Goal: Task Accomplishment & Management: Use online tool/utility

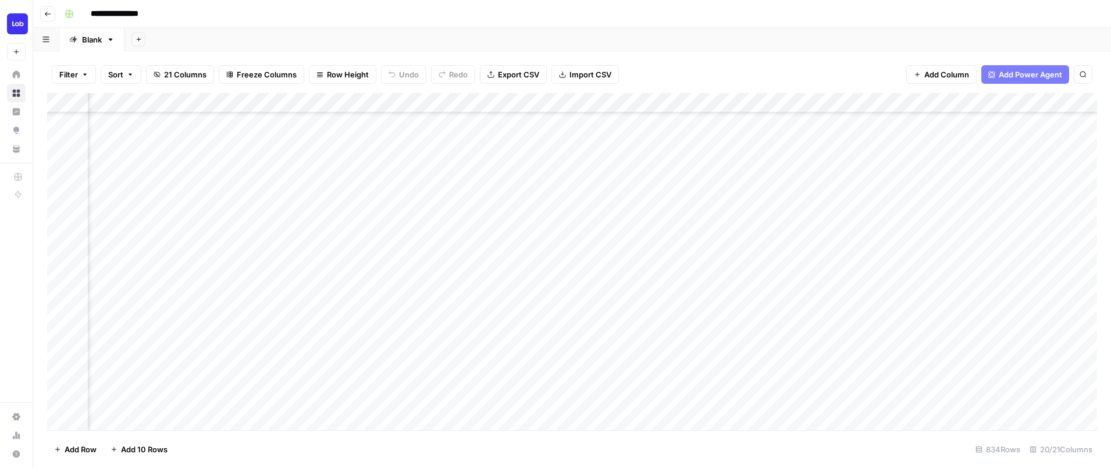
scroll to position [335, 286]
click at [771, 319] on div "Add Column" at bounding box center [572, 261] width 1050 height 337
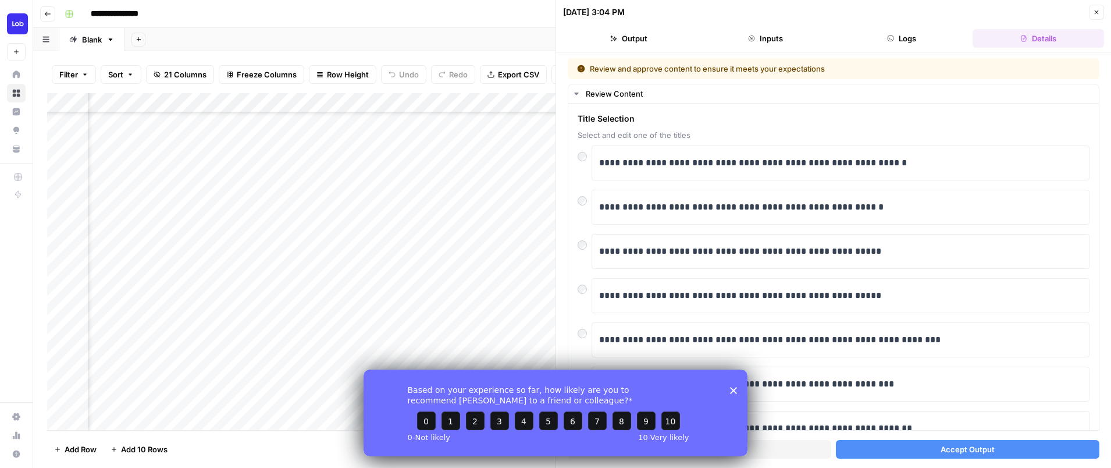
click at [732, 394] on div "Based on your experience so far, how likely are you to recommend [PERSON_NAME] …" at bounding box center [556, 412] width 384 height 87
click at [733, 389] on polygon "Close survey" at bounding box center [733, 389] width 7 height 7
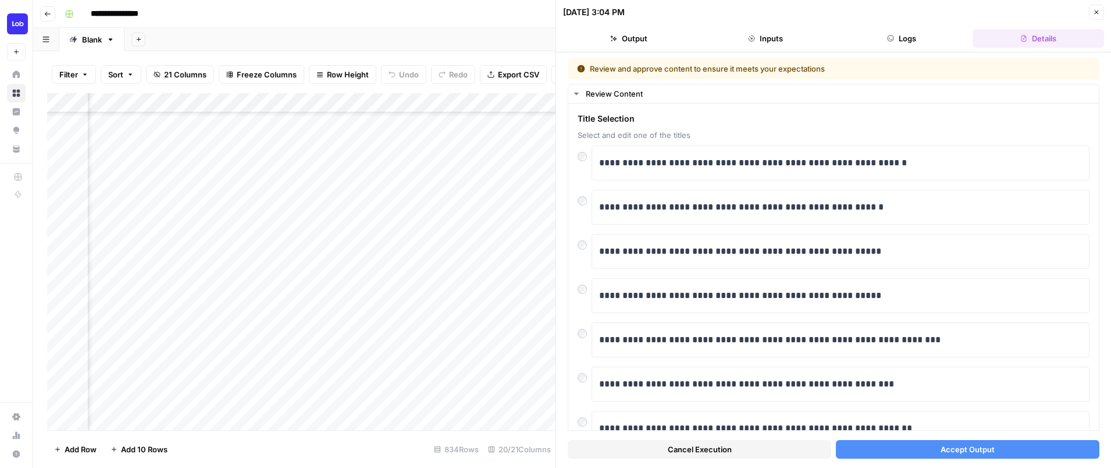
click at [175, 319] on div "Add Column" at bounding box center [301, 261] width 509 height 337
drag, startPoint x: 243, startPoint y: 319, endPoint x: -3, endPoint y: 297, distance: 247.0
click at [0, 297] on html "**********" at bounding box center [555, 234] width 1111 height 468
click at [753, 265] on div "**********" at bounding box center [841, 251] width 498 height 35
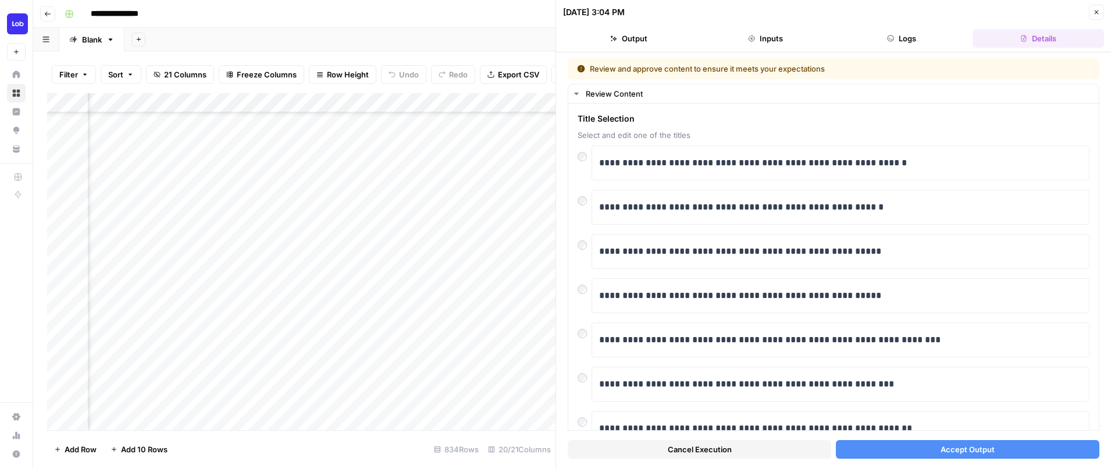
click at [212, 343] on div "Add Column" at bounding box center [301, 261] width 509 height 337
click at [1092, 10] on button "Close" at bounding box center [1096, 12] width 15 height 15
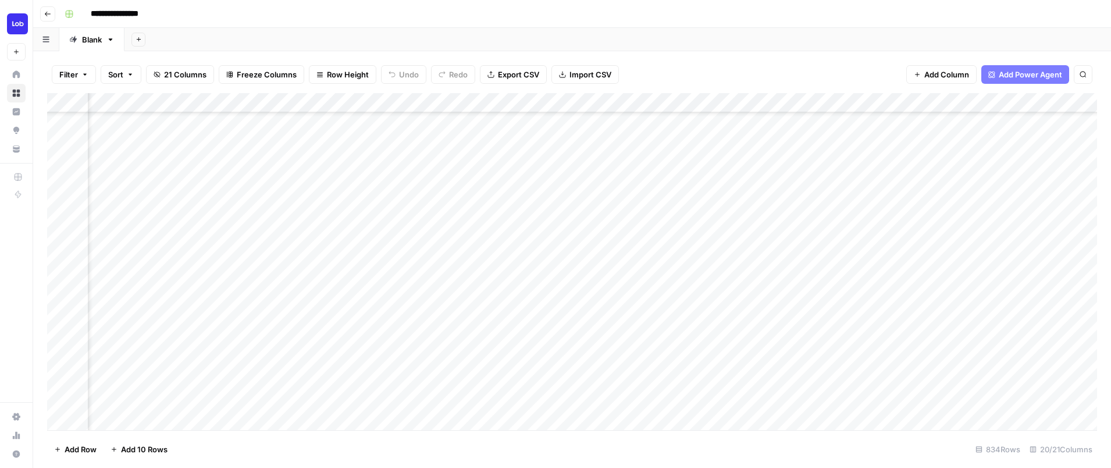
click at [333, 318] on div "Add Column" at bounding box center [572, 261] width 1050 height 337
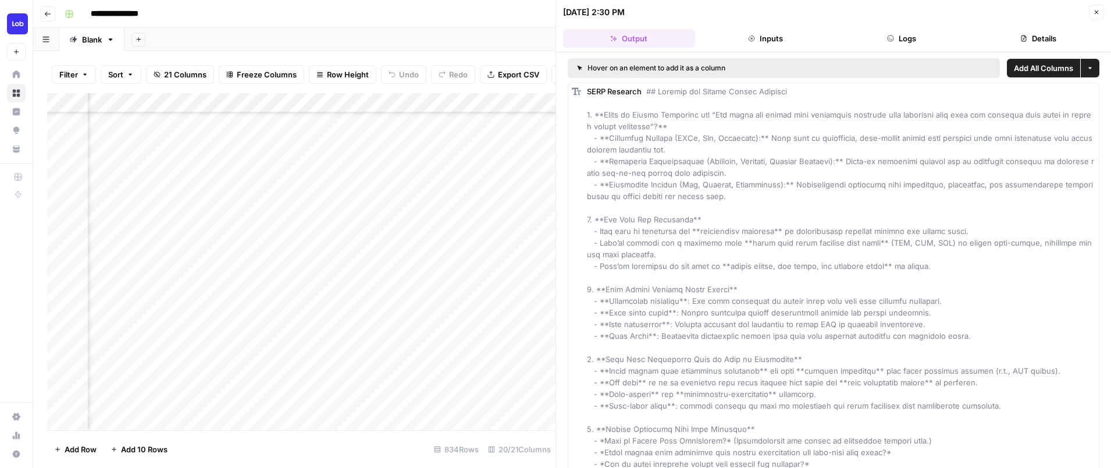
click at [1094, 9] on icon "button" at bounding box center [1096, 12] width 7 height 7
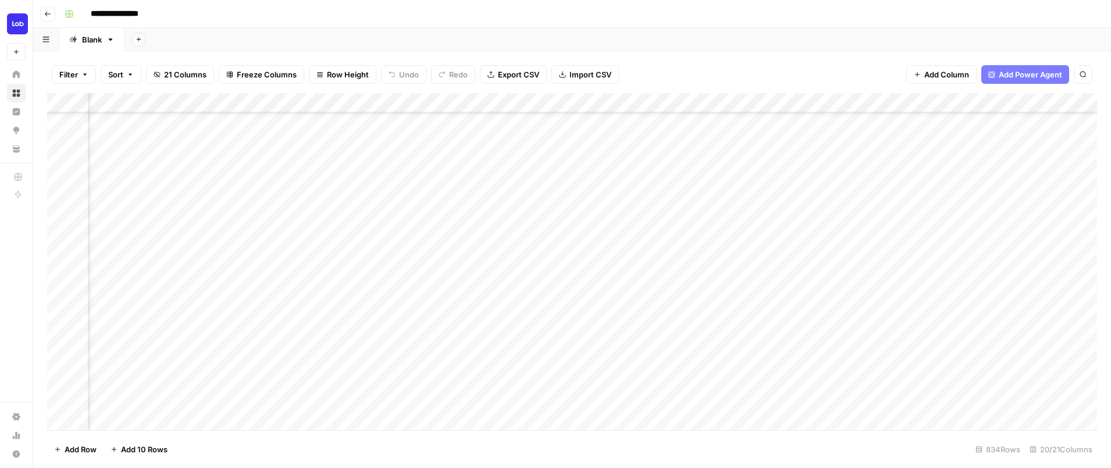
click at [391, 357] on div "Add Column" at bounding box center [572, 261] width 1050 height 337
click at [877, 318] on div "Add Column" at bounding box center [572, 261] width 1050 height 337
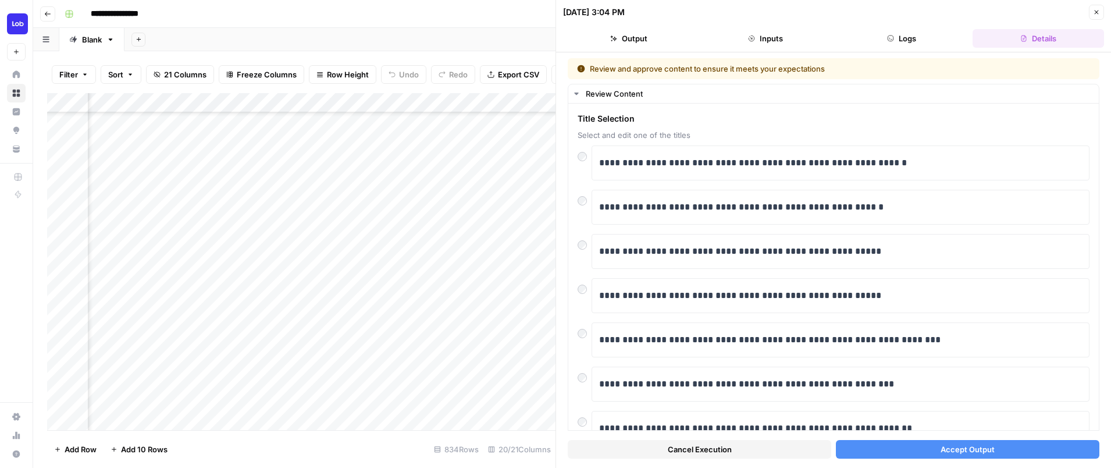
click at [325, 237] on div "Add Column" at bounding box center [301, 261] width 509 height 337
click at [895, 207] on p "**********" at bounding box center [840, 207] width 483 height 15
click at [945, 355] on div "**********" at bounding box center [841, 339] width 498 height 35
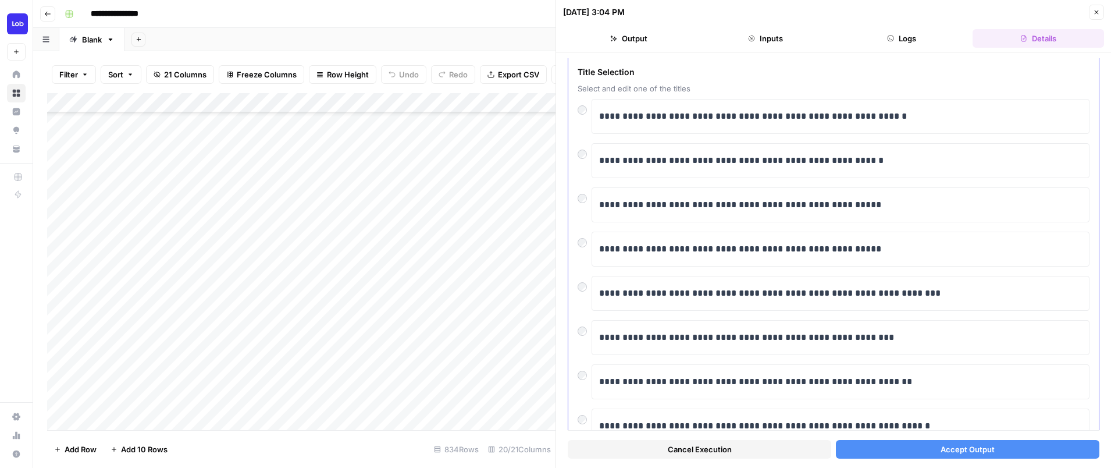
scroll to position [70, 0]
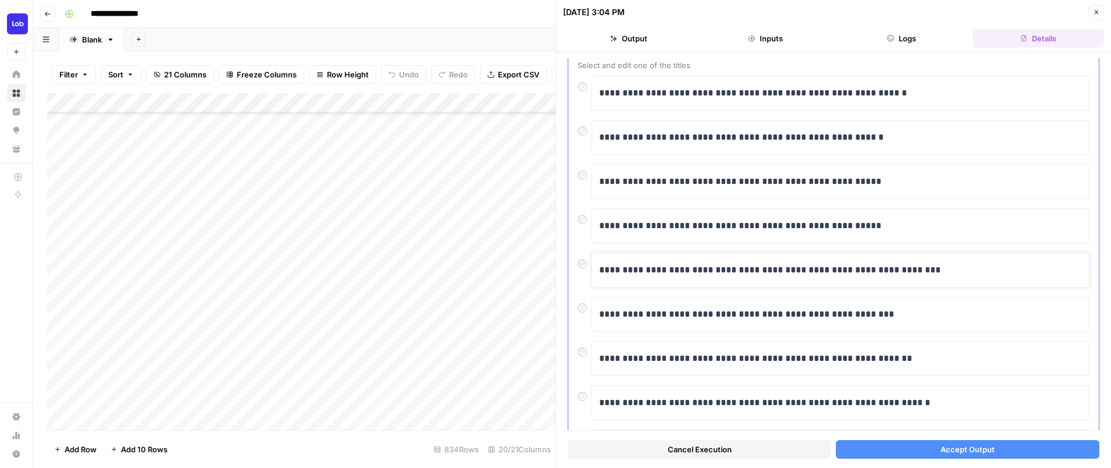
click at [882, 273] on p "**********" at bounding box center [840, 269] width 483 height 15
click at [574, 262] on div "**********" at bounding box center [833, 276] width 531 height 484
click at [961, 453] on span "Accept Output" at bounding box center [968, 449] width 54 height 12
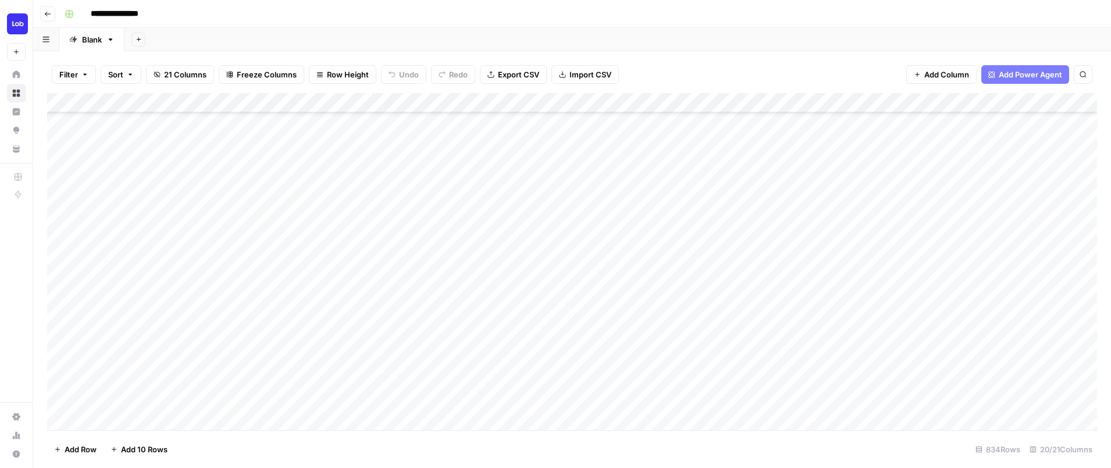
click at [1082, 336] on div "Add Column" at bounding box center [572, 261] width 1050 height 337
click at [837, 321] on div "Add Column" at bounding box center [572, 261] width 1050 height 337
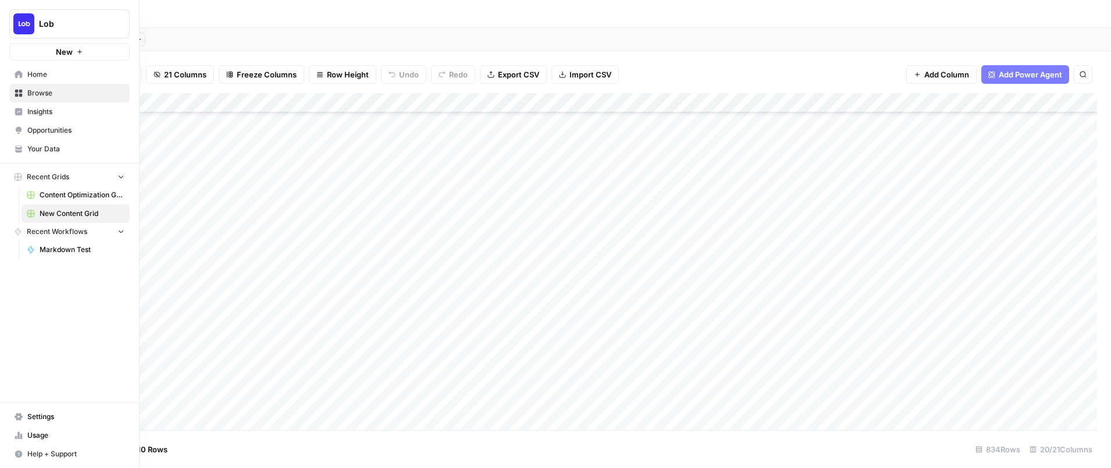
click at [62, 198] on span "Content Optimization Grid" at bounding box center [82, 195] width 85 height 10
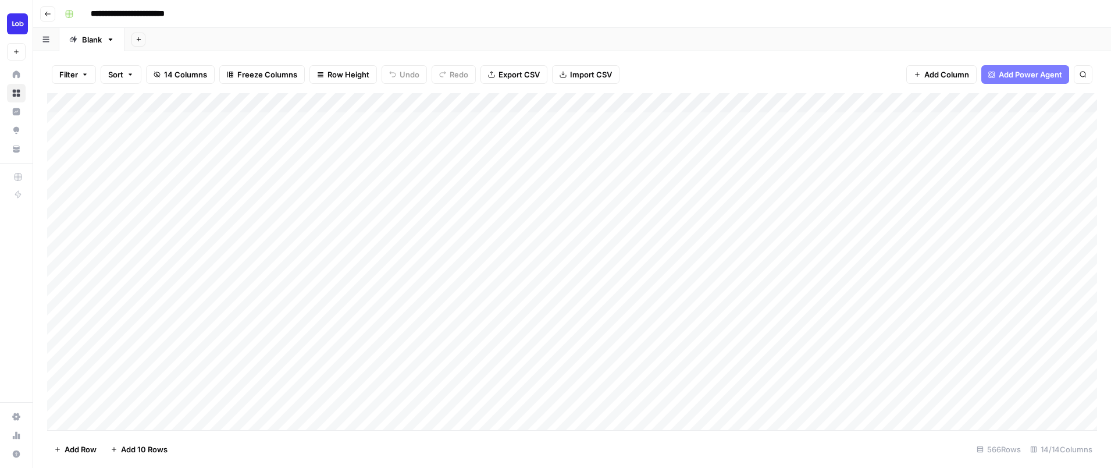
click at [575, 414] on div "Add Column" at bounding box center [572, 261] width 1050 height 337
click at [888, 396] on div "Add Column" at bounding box center [572, 261] width 1050 height 337
click at [606, 300] on div "Add Column" at bounding box center [572, 261] width 1050 height 337
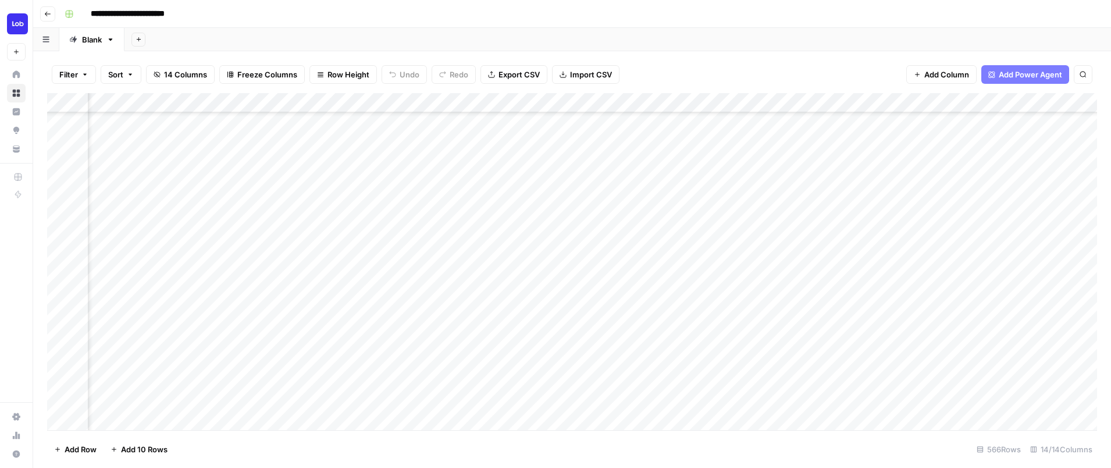
click at [939, 298] on div "Add Column" at bounding box center [572, 261] width 1050 height 337
click at [681, 322] on div "Add Column" at bounding box center [572, 261] width 1050 height 337
click at [632, 319] on div "Add Column" at bounding box center [572, 261] width 1050 height 337
click at [1081, 303] on div "Add Column" at bounding box center [572, 261] width 1050 height 337
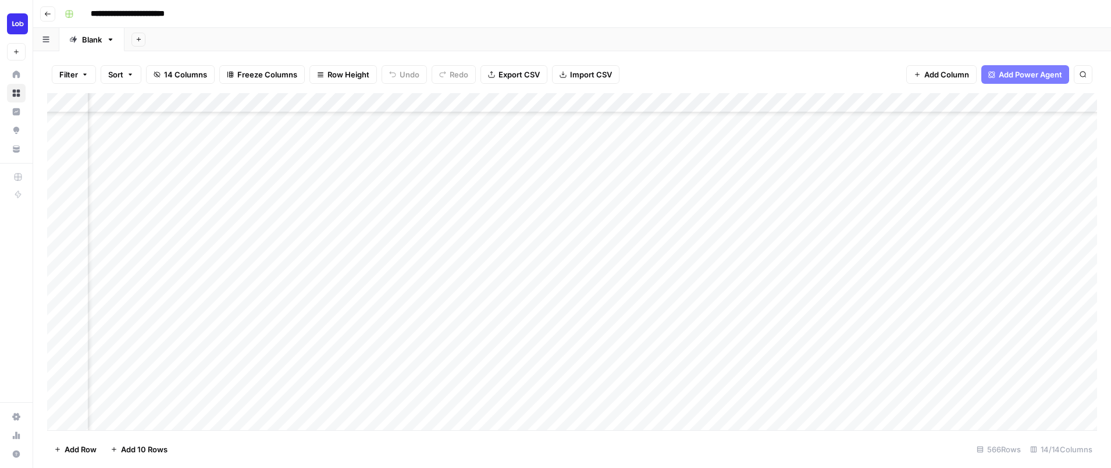
scroll to position [157, 778]
